Goal: Task Accomplishment & Management: Use online tool/utility

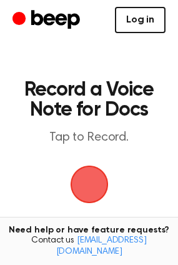
click at [147, 26] on link "Log in" at bounding box center [140, 20] width 51 height 26
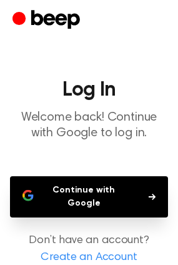
click at [120, 201] on button "Continue with Google" at bounding box center [89, 196] width 158 height 41
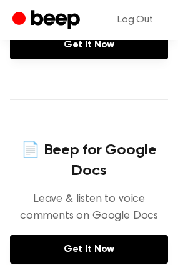
scroll to position [562, 0]
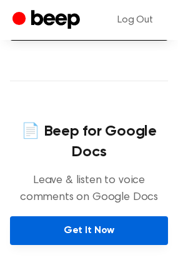
click at [114, 216] on link "Get It Now" at bounding box center [89, 230] width 158 height 29
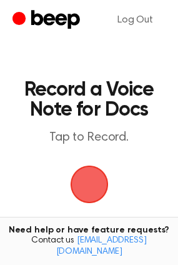
click at [89, 186] on span "button" at bounding box center [89, 184] width 35 height 35
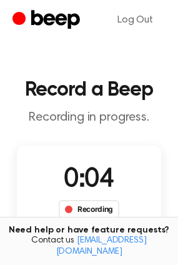
click at [97, 207] on div "Recording" at bounding box center [89, 209] width 61 height 19
click at [84, 208] on div "Recording" at bounding box center [89, 209] width 61 height 19
click at [137, 19] on link "Log Out" at bounding box center [135, 20] width 61 height 30
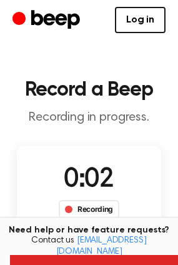
click at [105, 213] on div "Recording" at bounding box center [89, 209] width 61 height 19
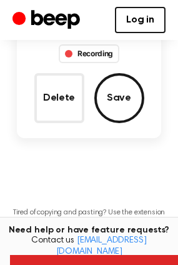
scroll to position [112, 0]
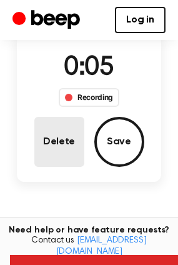
click at [69, 137] on button "Delete" at bounding box center [59, 142] width 50 height 50
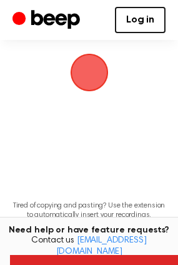
scroll to position [61, 0]
